Goal: Navigation & Orientation: Find specific page/section

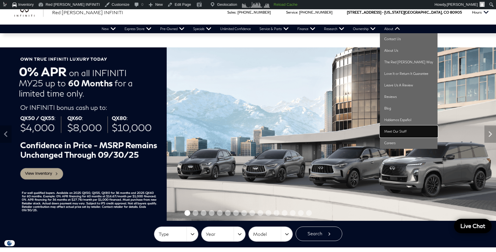
click at [395, 135] on link "Meet Our Staff" at bounding box center [409, 132] width 58 height 12
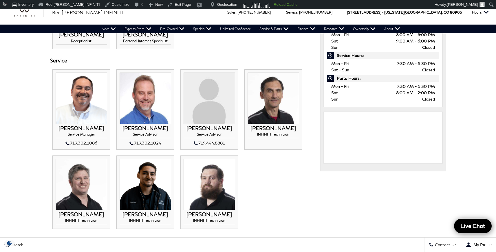
scroll to position [292, 0]
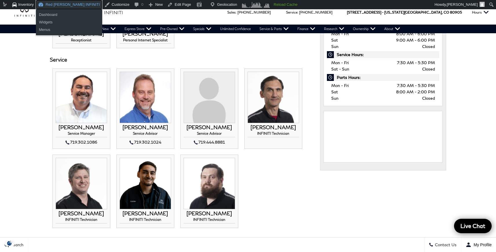
click at [62, 6] on link "Red [PERSON_NAME] INFINITI" at bounding box center [69, 4] width 66 height 9
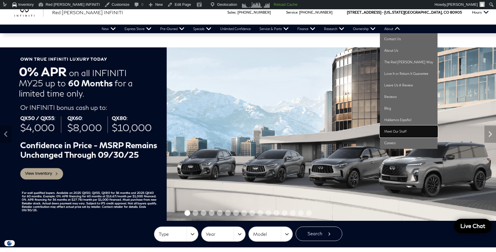
click at [406, 129] on link "Meet Our Staff" at bounding box center [409, 132] width 58 height 12
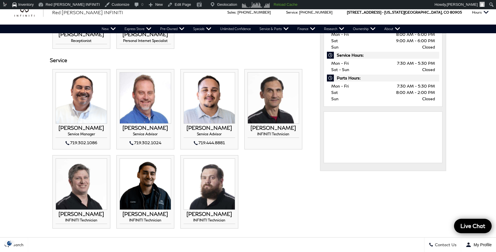
scroll to position [292, 0]
click at [206, 59] on h3 "Service" at bounding box center [180, 60] width 261 height 6
